Goal: Book appointment/travel/reservation

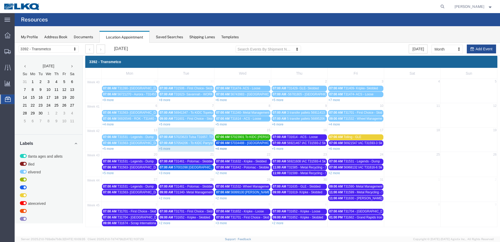
click at [223, 150] on link "+4 more" at bounding box center [221, 149] width 12 height 4
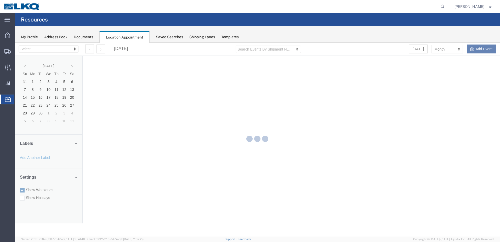
select select "28018"
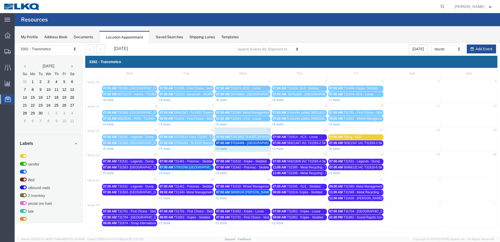
click at [221, 148] on link "+4 more" at bounding box center [221, 149] width 12 height 4
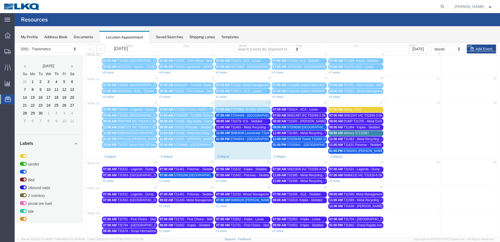
scroll to position [31, 0]
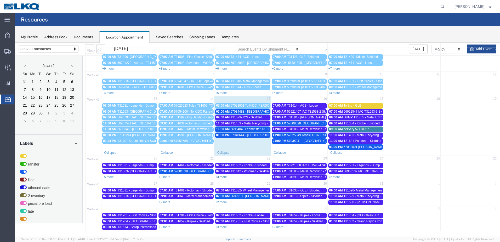
click at [222, 176] on link "+3 more" at bounding box center [221, 177] width 12 height 4
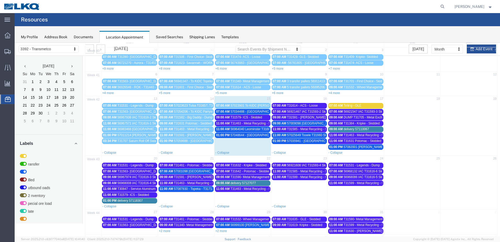
click at [262, 177] on span "T31590- Metal Management - Skidded" at bounding box center [257, 177] width 53 height 4
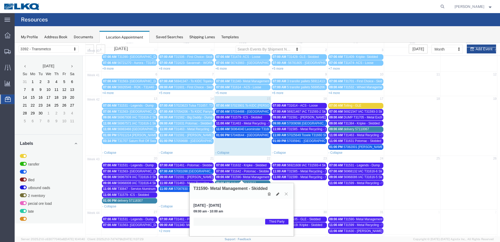
click at [288, 195] on button at bounding box center [286, 193] width 7 height 5
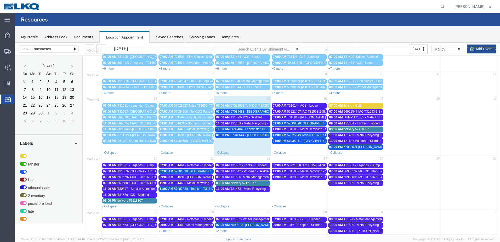
click at [265, 171] on span "T31642 - Potomac - Skidded" at bounding box center [251, 171] width 40 height 4
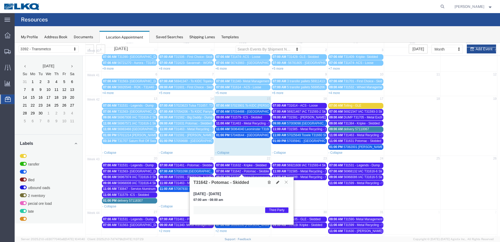
click at [286, 181] on icon at bounding box center [286, 181] width 3 height 3
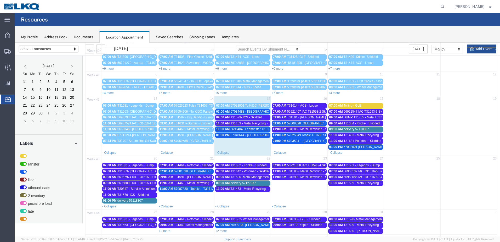
click at [241, 196] on td "11:00 AM T31463 - Metal Recycling - Skidded" at bounding box center [243, 195] width 57 height 18
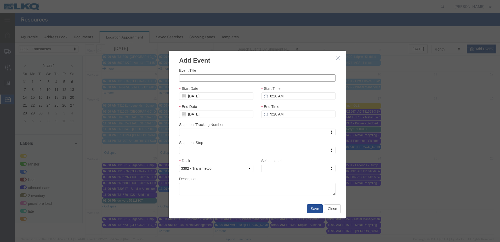
click at [243, 79] on input "Event Title" at bounding box center [257, 77] width 157 height 7
type input "T31706 - Metal Exchange - Dump"
drag, startPoint x: 267, startPoint y: 95, endPoint x: 270, endPoint y: 96, distance: 2.8
click at [267, 95] on input "8:28 AM" at bounding box center [298, 95] width 74 height 7
type input "9:28 AM"
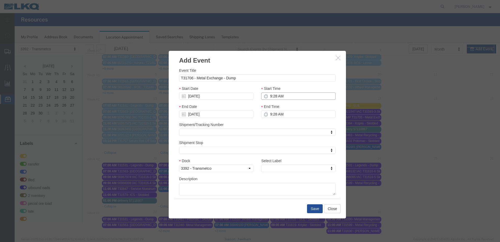
type input "10:28 AM"
type input "9:00 AM"
type input "10:00 AM"
type input "9:00 AM"
type input "th"
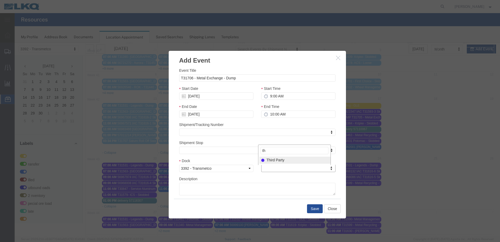
click at [273, 164] on div "Select Label th Third Party" at bounding box center [294, 154] width 73 height 20
select select "23"
click at [313, 207] on button "Save" at bounding box center [315, 208] width 16 height 9
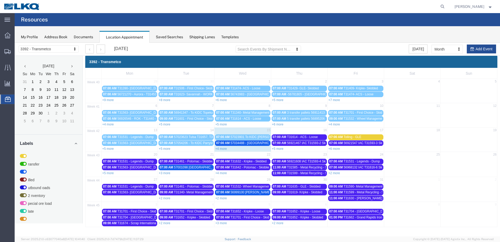
scroll to position [0, 0]
click at [223, 149] on link "+4 more" at bounding box center [221, 149] width 12 height 4
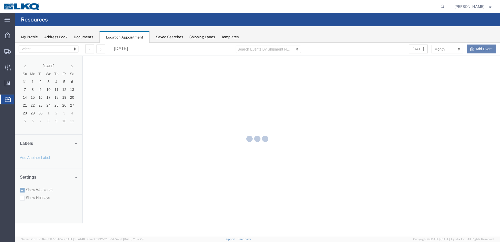
select select "28018"
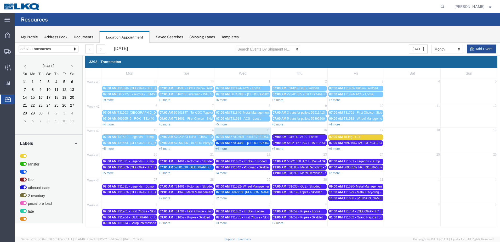
click at [224, 148] on link "+4 more" at bounding box center [221, 149] width 12 height 4
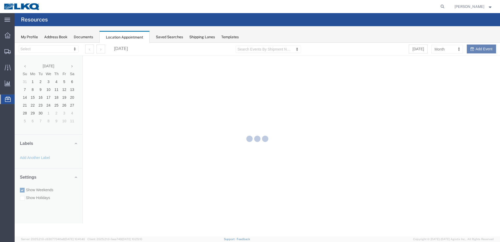
select select "28018"
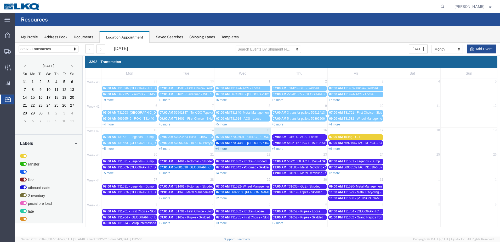
click at [220, 148] on link "+4 more" at bounding box center [221, 149] width 12 height 4
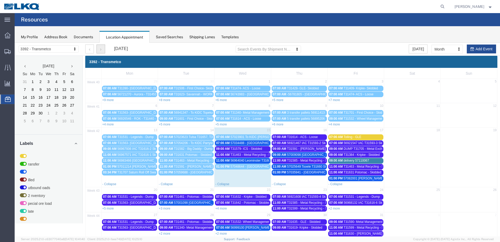
click at [102, 51] on button "button" at bounding box center [101, 48] width 9 height 9
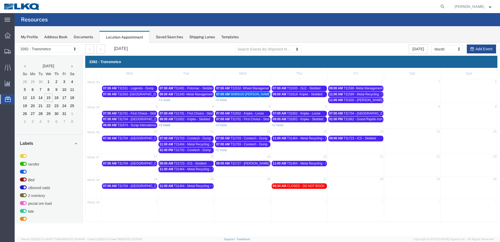
click at [170, 124] on link "+2 more" at bounding box center [165, 125] width 12 height 4
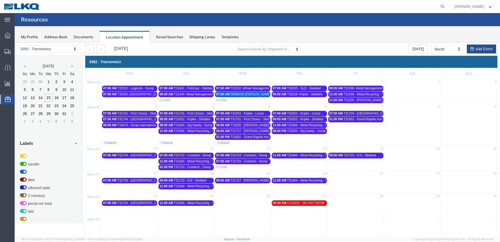
click at [148, 107] on td "3" at bounding box center [130, 107] width 57 height 7
select select "1"
select select
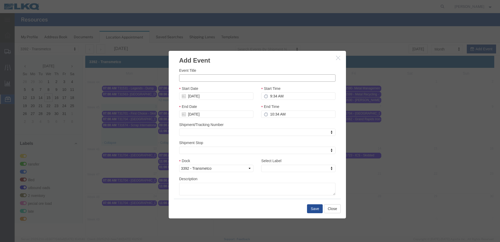
click at [200, 76] on input "Event Title" at bounding box center [257, 77] width 157 height 7
type input "T31738 - Legends - Dump"
click at [272, 96] on input "9:34 AM" at bounding box center [298, 95] width 74 height 7
click at [275, 95] on input "9:34 AM" at bounding box center [298, 95] width 74 height 7
type input "9:00 AM"
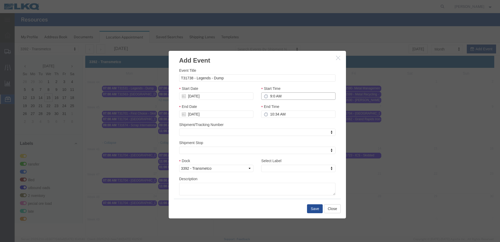
type input "10:00 AM"
type input "9:00 AM"
type input "th"
select select "23"
click at [313, 209] on button "Save" at bounding box center [315, 208] width 16 height 9
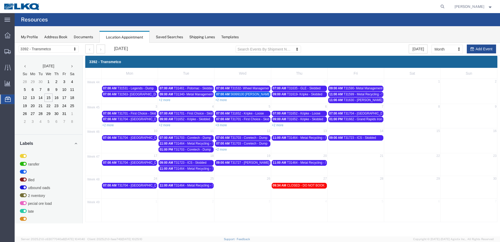
click at [150, 131] on td "10" at bounding box center [130, 131] width 57 height 7
select select "1"
select select
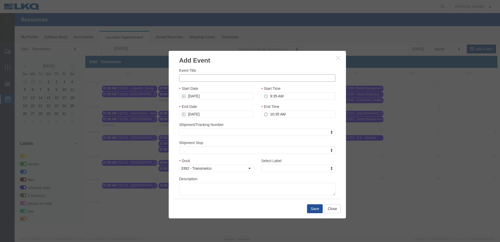
click at [192, 78] on input "Event Title" at bounding box center [257, 77] width 157 height 7
paste input "T31738 - Legends - Dump"
type input "T31738 - Legends - Dump"
click at [271, 97] on input "9:35 AM" at bounding box center [298, 95] width 74 height 7
type input "7:35 AM"
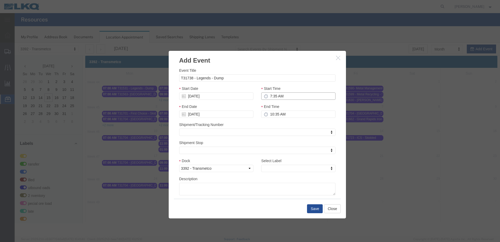
type input "8:35 AM"
type input "7:00 AM"
type input "8:00 AM"
type input "7:00 AM"
type input "th"
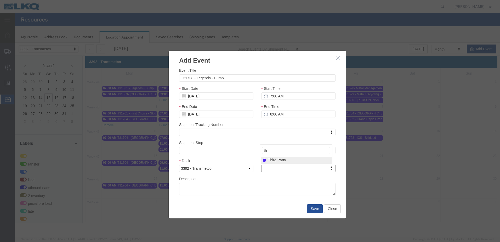
select select "23"
click at [312, 210] on button "Save" at bounding box center [315, 208] width 16 height 9
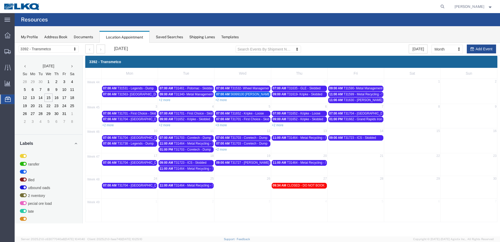
click at [138, 156] on td "17" at bounding box center [130, 156] width 57 height 7
select select "1"
select select
click at [138, 156] on td "17" at bounding box center [130, 156] width 57 height 7
select select
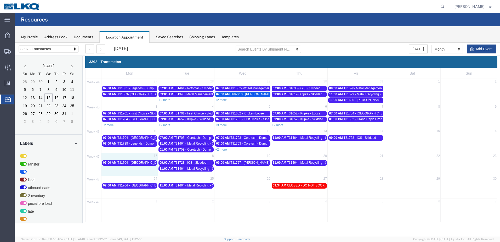
select select "1"
select select
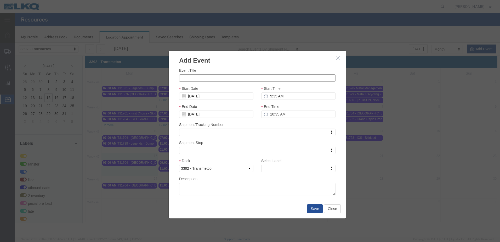
click at [197, 80] on input "Event Title" at bounding box center [257, 77] width 157 height 7
paste input "T31738 - Legends - Dump"
type input "T31738 - Legends - Dump"
click at [269, 97] on input "9:35 AM" at bounding box center [298, 95] width 74 height 7
type input "7:35 AM"
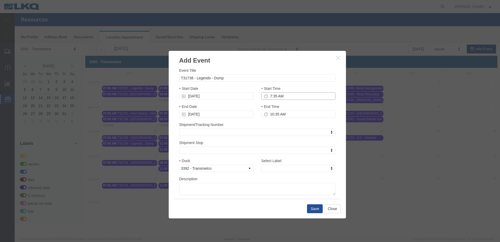
type input "8:35 AM"
type input "7:00 AM"
type input "8:00 AM"
type input "th"
select select "23"
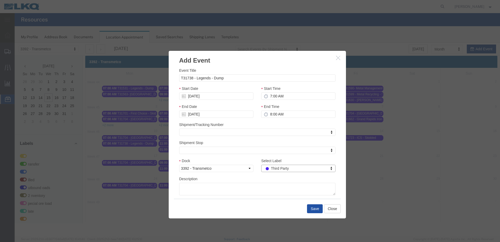
click at [315, 208] on button "Save" at bounding box center [315, 208] width 16 height 9
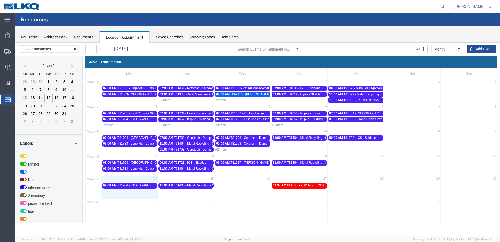
click at [146, 180] on td "24" at bounding box center [130, 179] width 57 height 7
select select "1"
select select
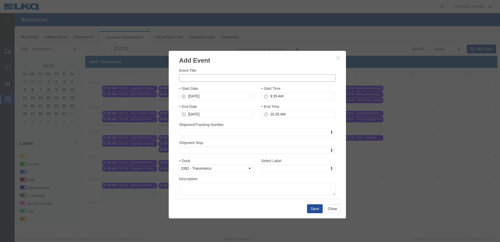
click at [215, 80] on input "Event Title" at bounding box center [257, 77] width 157 height 7
paste input "T31738 - Legends - Dump"
type input "T31738 - Legends - Dump"
click at [269, 97] on input "9:35 AM" at bounding box center [298, 95] width 74 height 7
type input "7:35 AM"
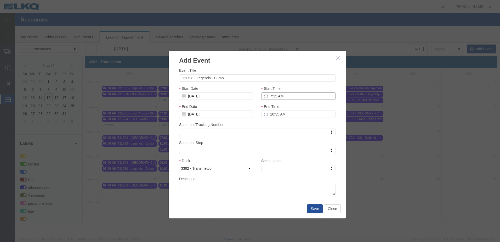
type input "8:35 AM"
type input "7:00 AM"
type input "8:00 AM"
type input "7:00 AM"
type input "th"
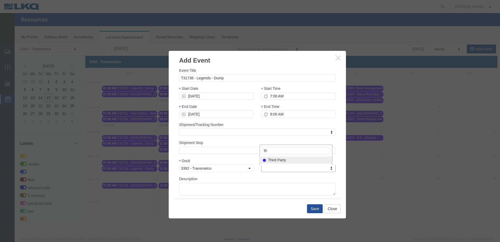
select select "23"
click at [314, 207] on button "Save" at bounding box center [315, 208] width 16 height 9
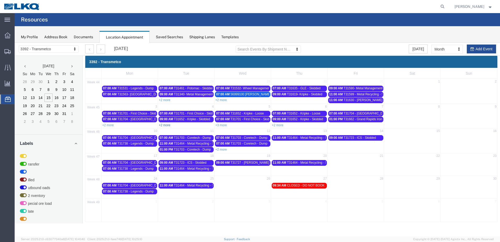
click at [166, 126] on link "+2 more" at bounding box center [165, 125] width 12 height 4
